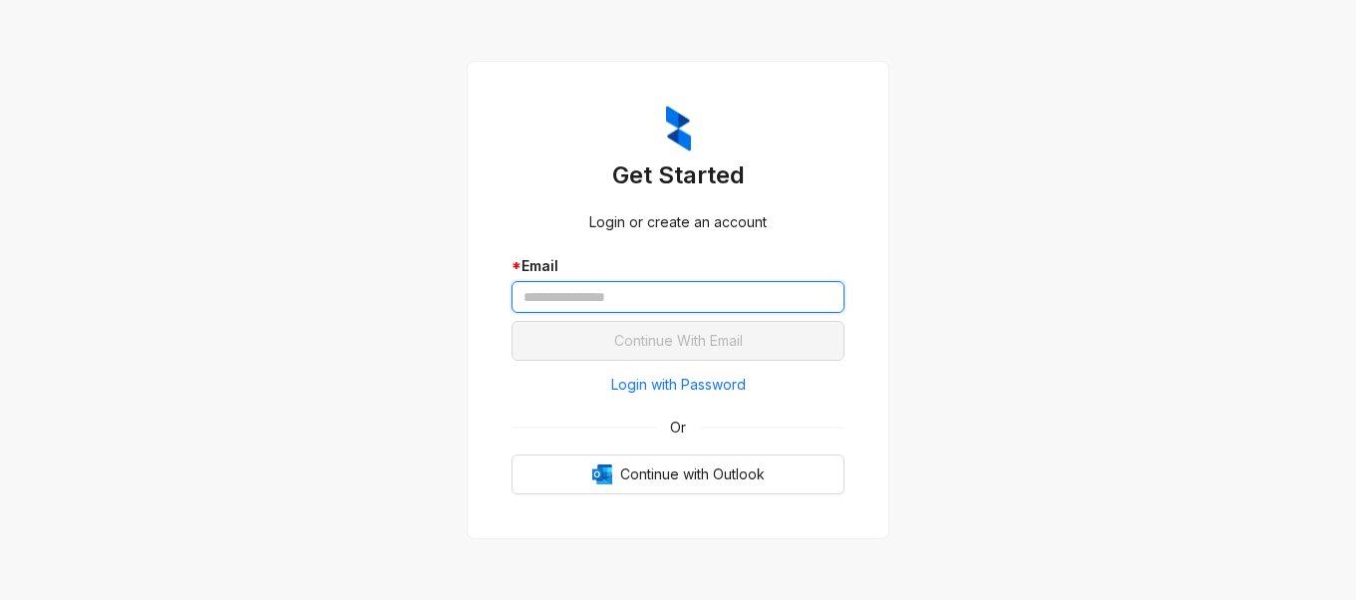
click at [685, 297] on input "text" at bounding box center [678, 297] width 333 height 32
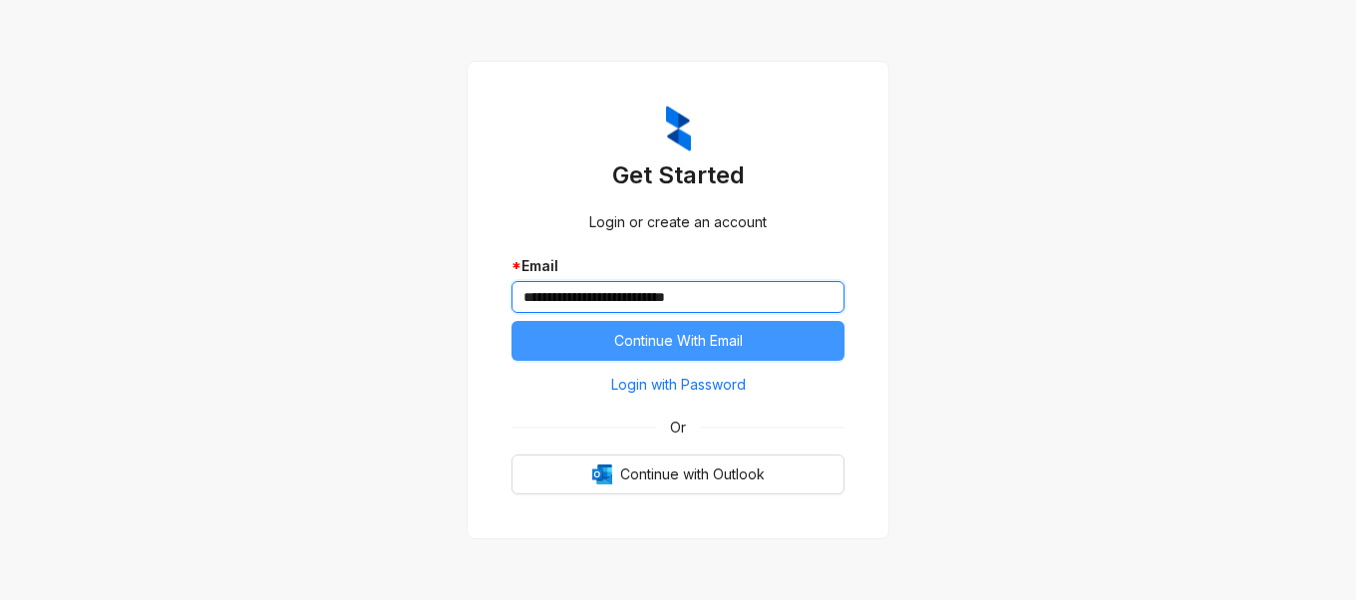
type input "**********"
click at [693, 334] on span "Continue With Email" at bounding box center [678, 341] width 129 height 22
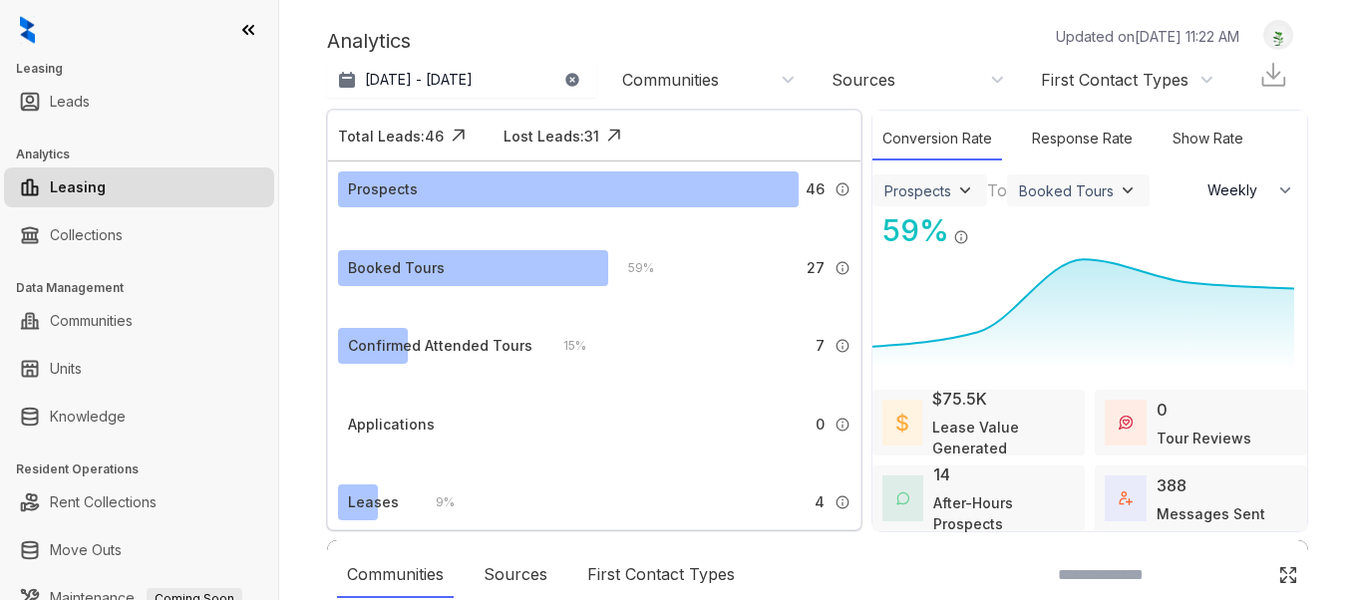
select select "******"
